Goal: Task Accomplishment & Management: Manage account settings

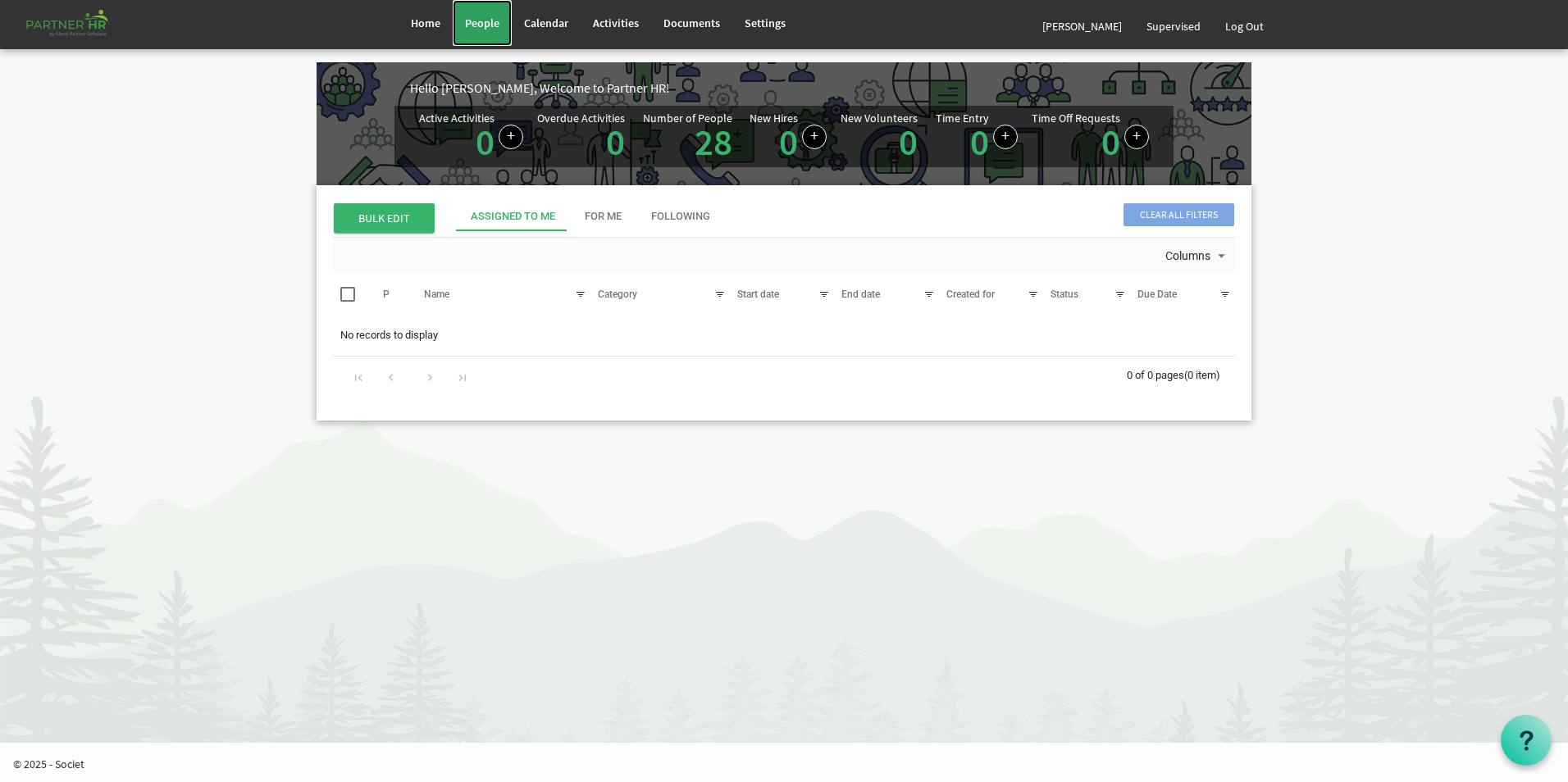
click at [478, 30] on span "People" at bounding box center [482, 22] width 34 height 14
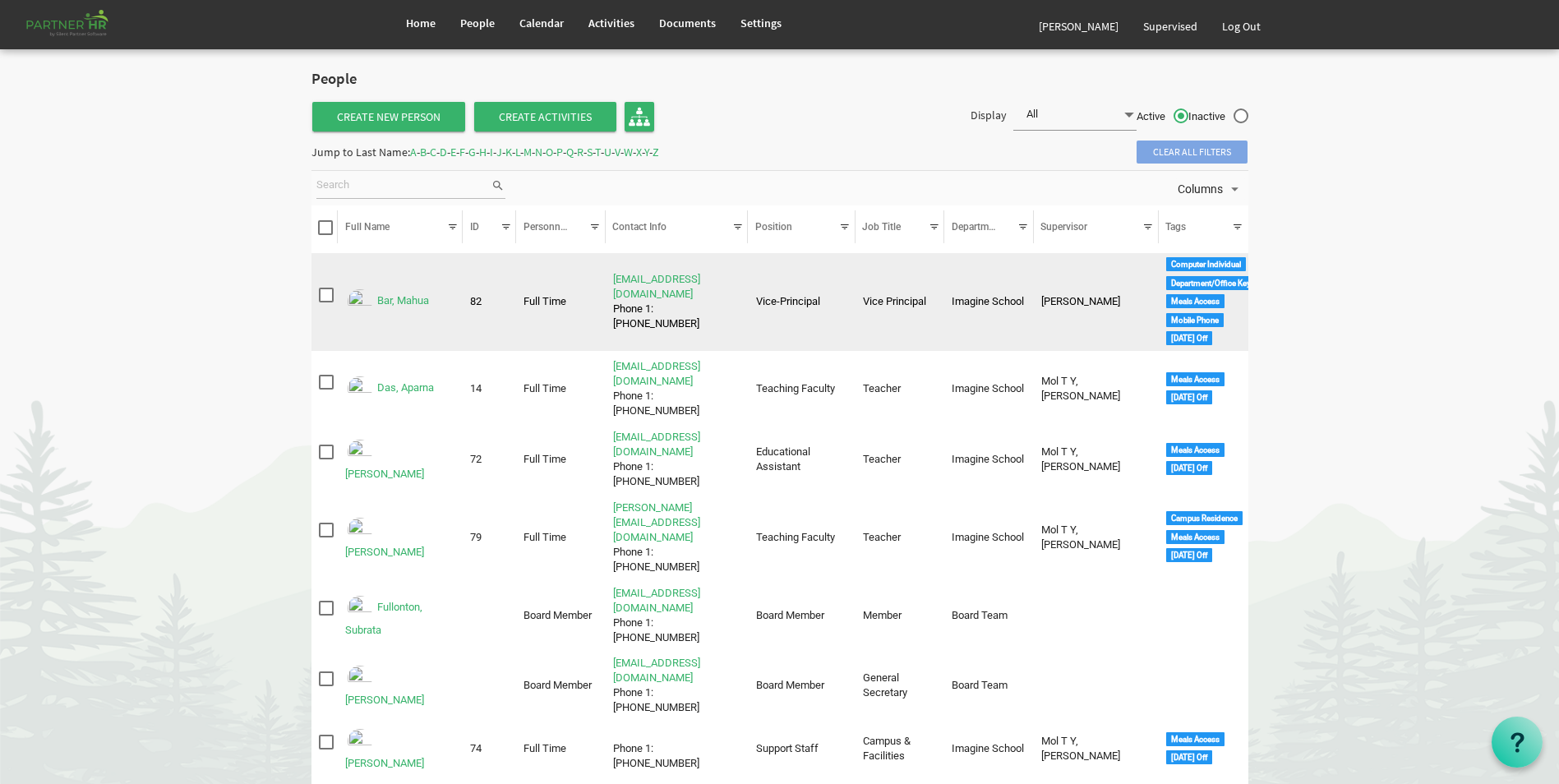
click at [347, 271] on td "Bar, Mahua" at bounding box center [400, 303] width 125 height 99
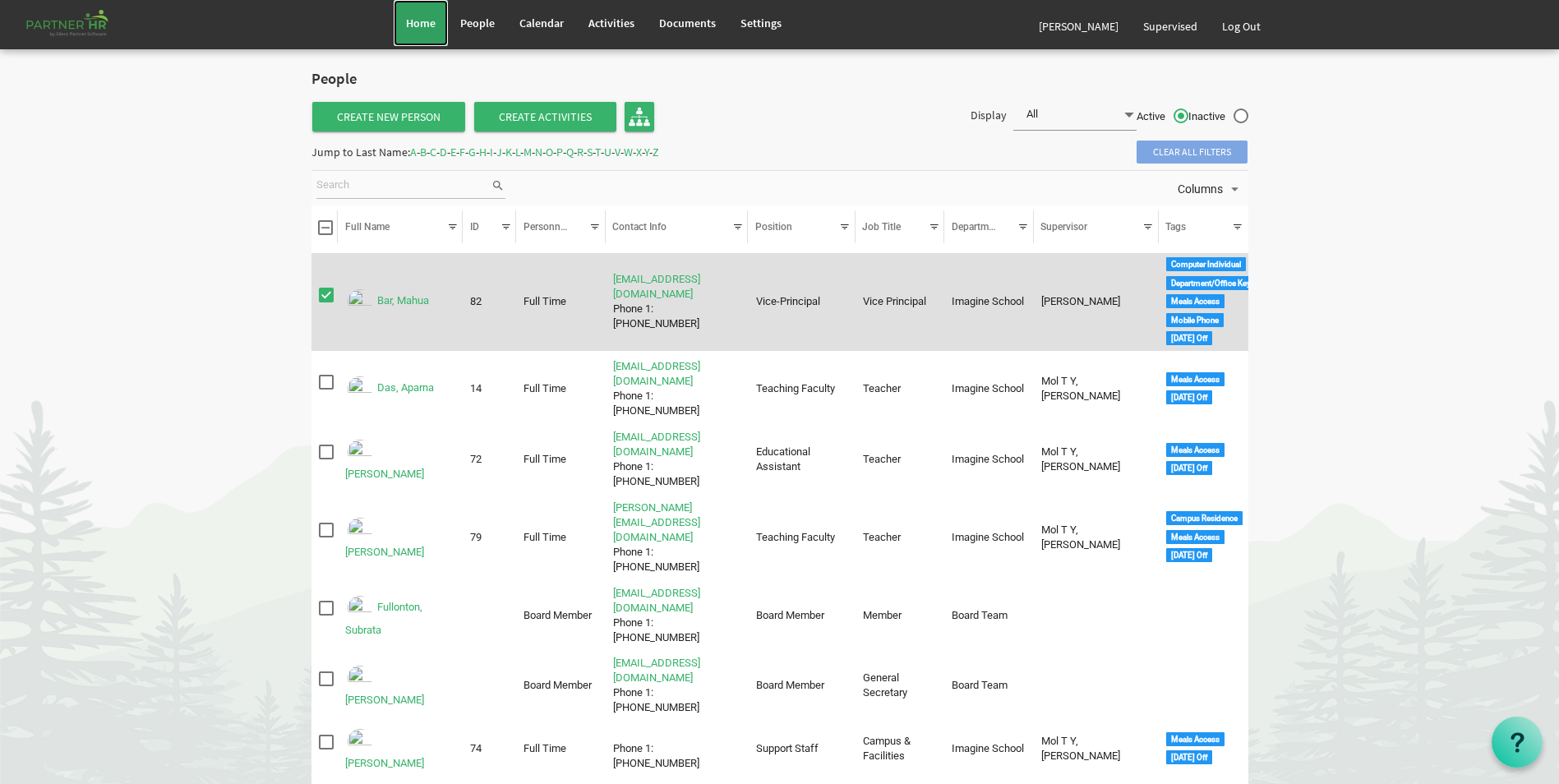
click at [405, 11] on link "Home" at bounding box center [421, 23] width 55 height 46
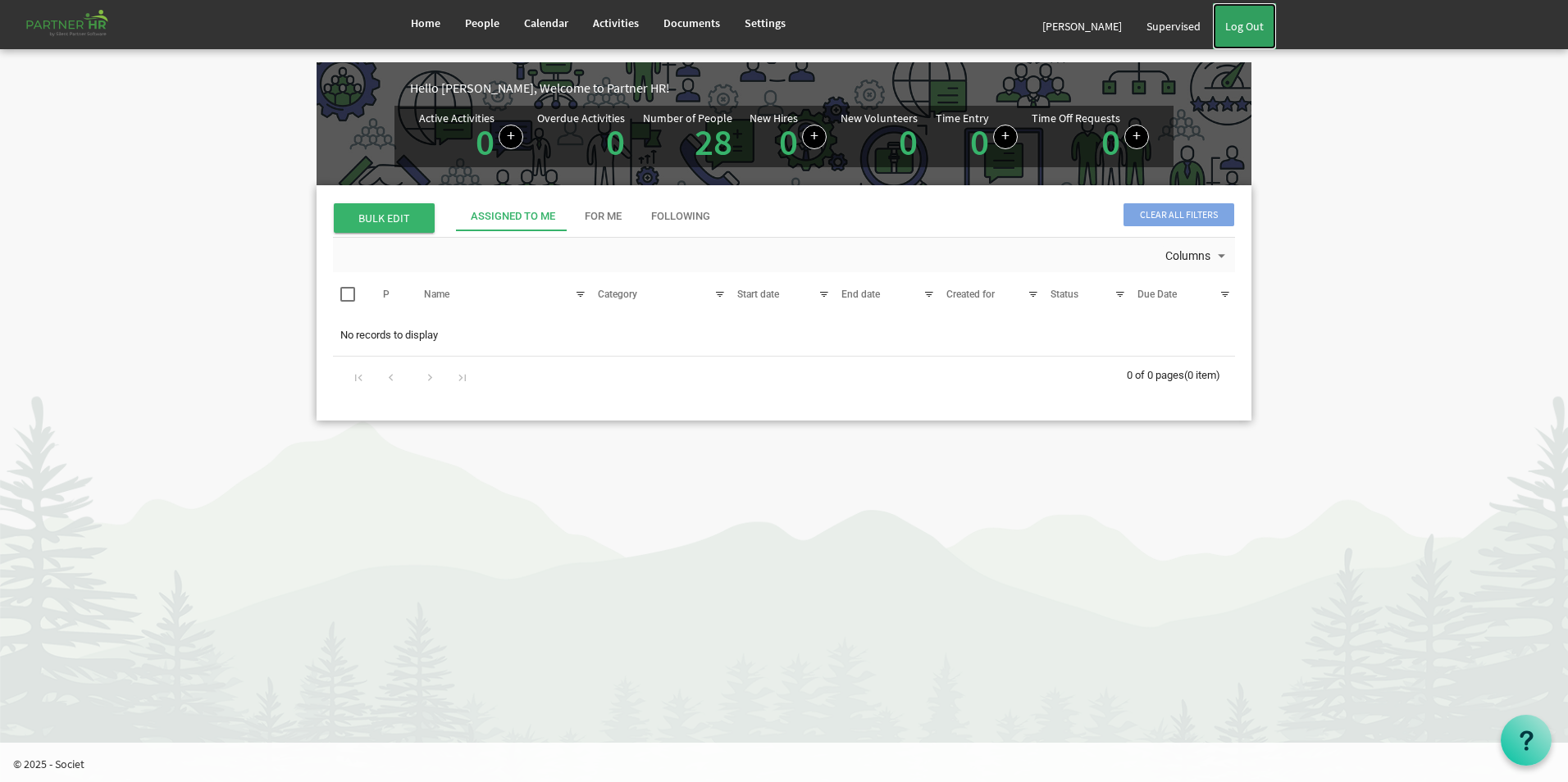
click at [1245, 31] on link "Log Out" at bounding box center [1245, 26] width 63 height 46
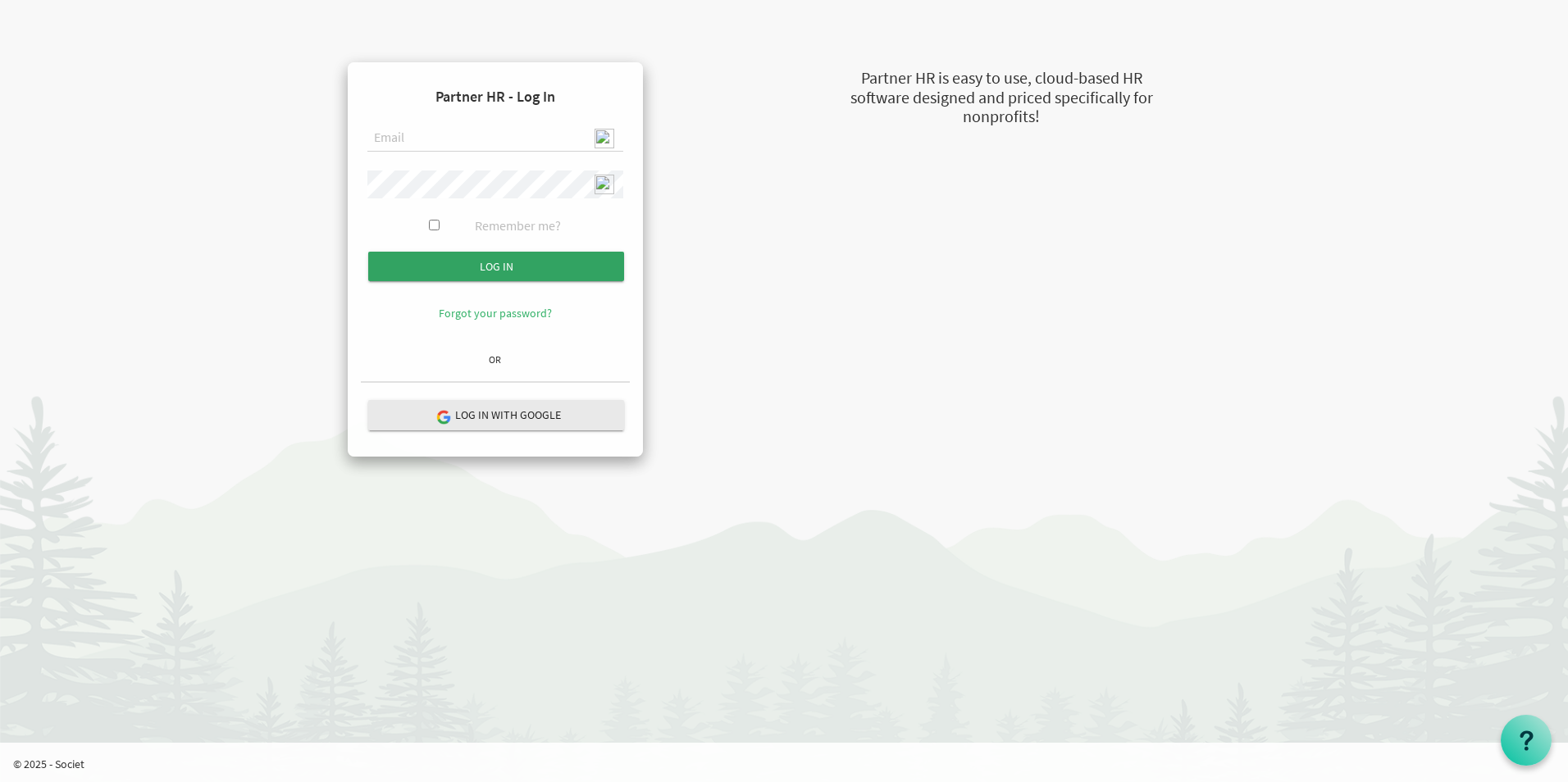
type input "[EMAIL_ADDRESS][DOMAIN_NAME]"
click at [550, 270] on input "Log in" at bounding box center [496, 266] width 256 height 30
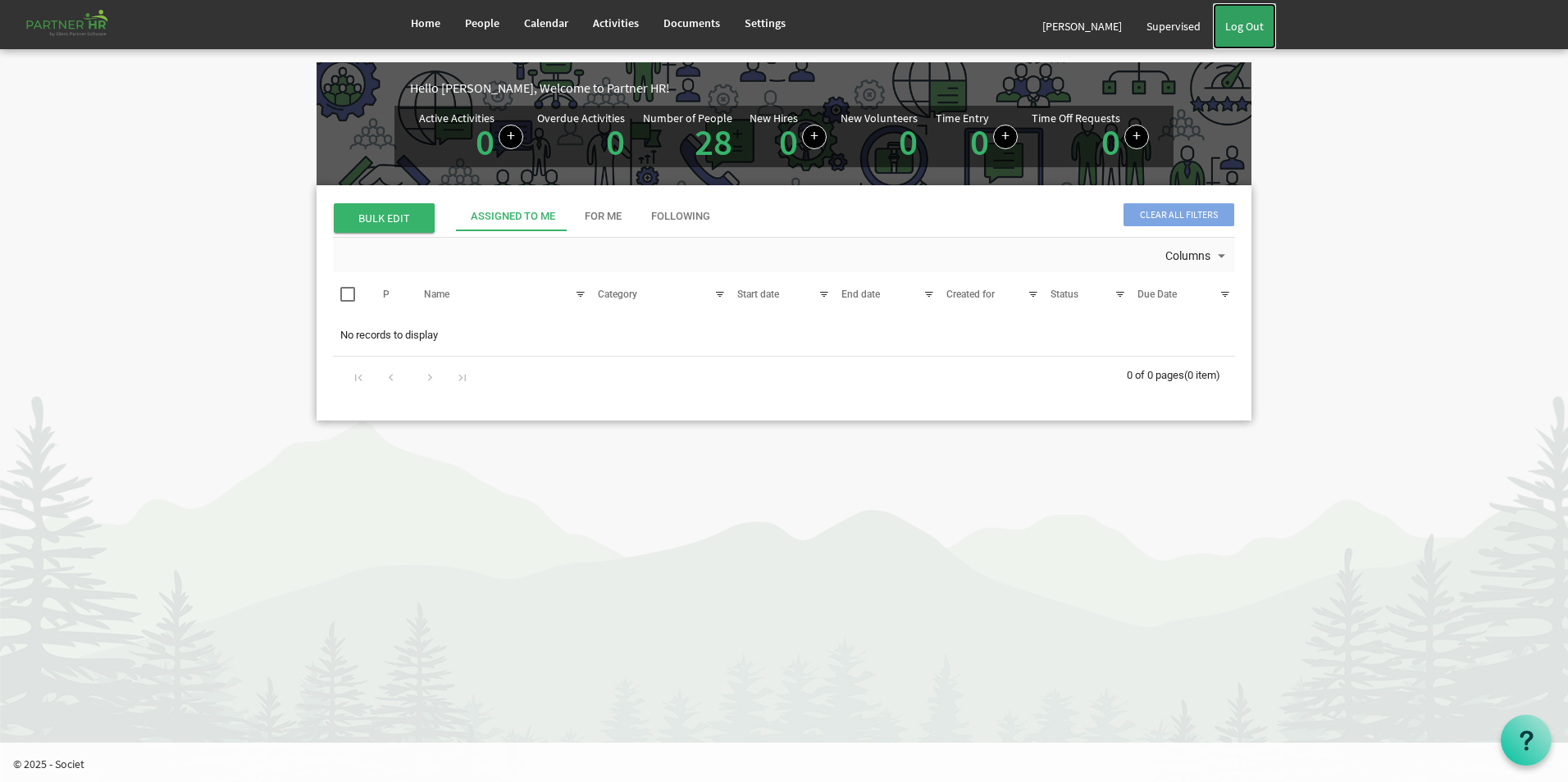
drag, startPoint x: 1241, startPoint y: 21, endPoint x: 1225, endPoint y: 24, distance: 16.3
click at [1241, 20] on link "Log Out" at bounding box center [1245, 26] width 63 height 46
